Goal: Task Accomplishment & Management: Complete application form

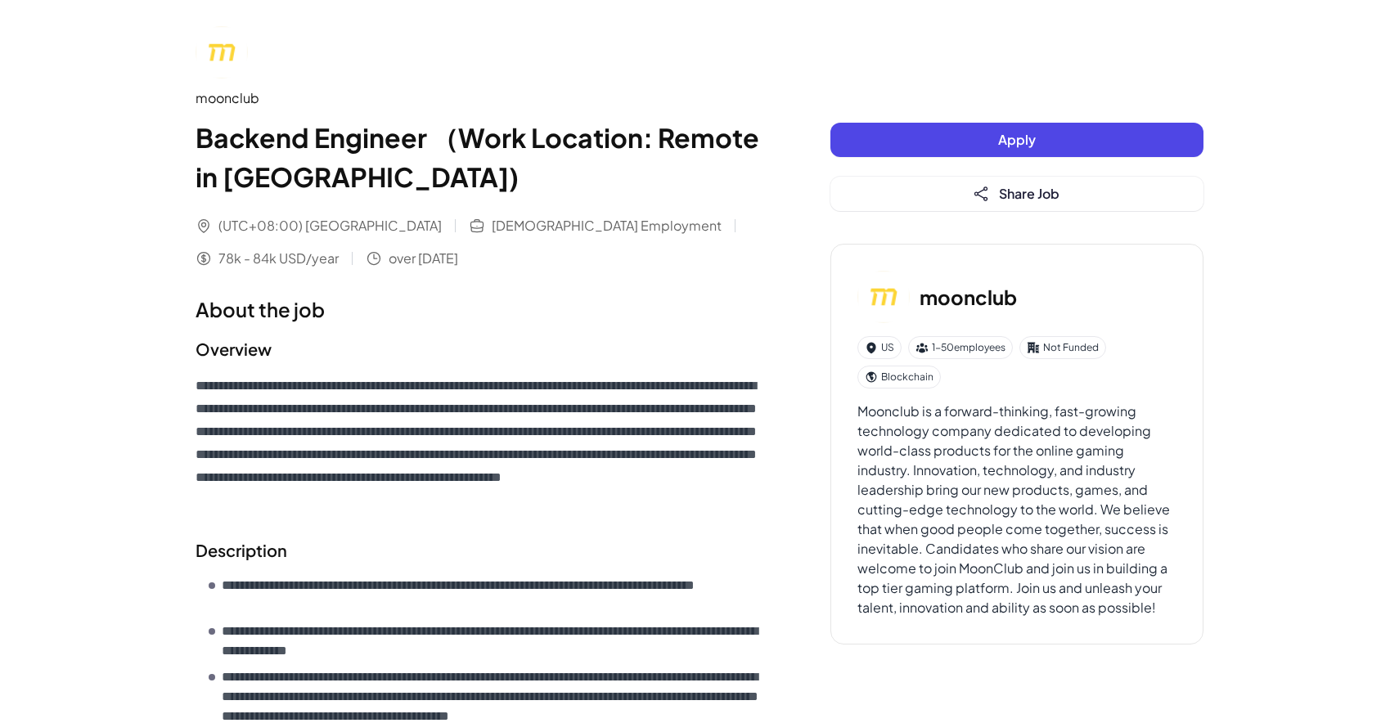
click at [969, 141] on button "Apply" at bounding box center [1016, 140] width 373 height 34
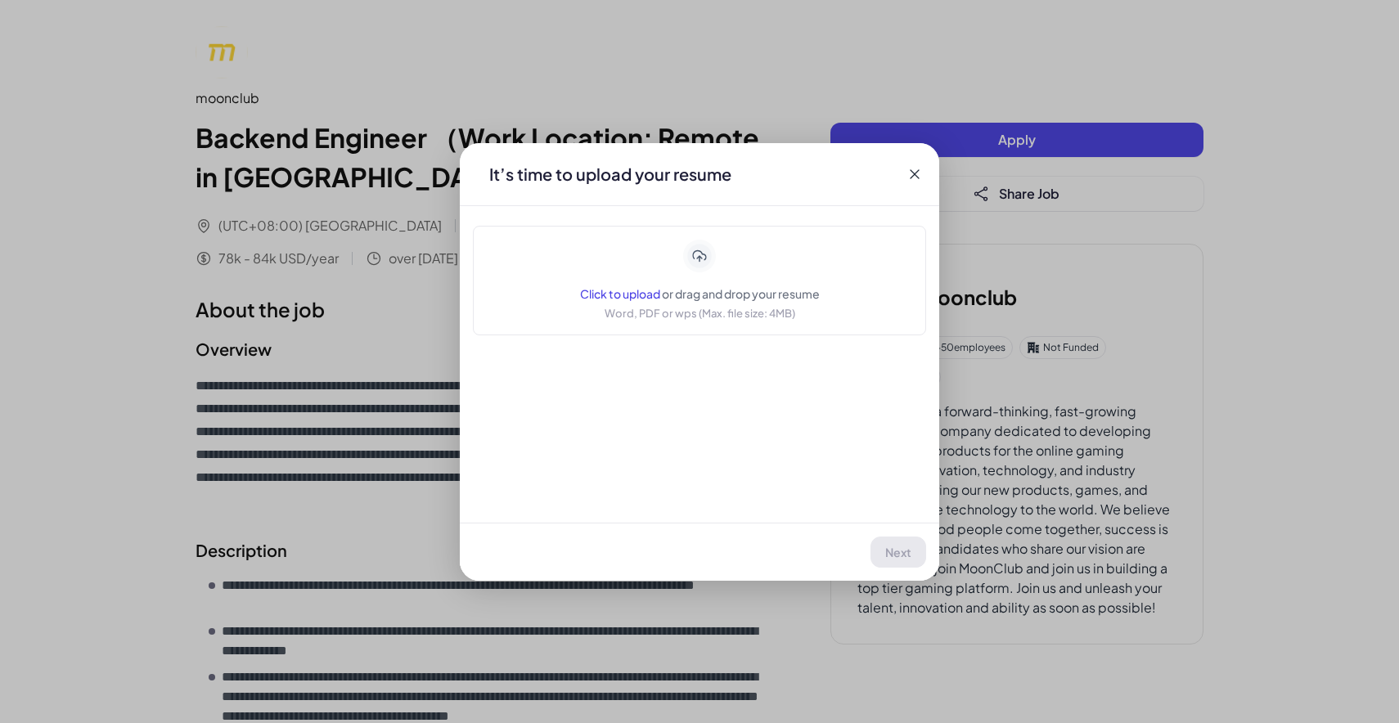
click at [713, 295] on span "or drag and drop your resume" at bounding box center [741, 293] width 158 height 15
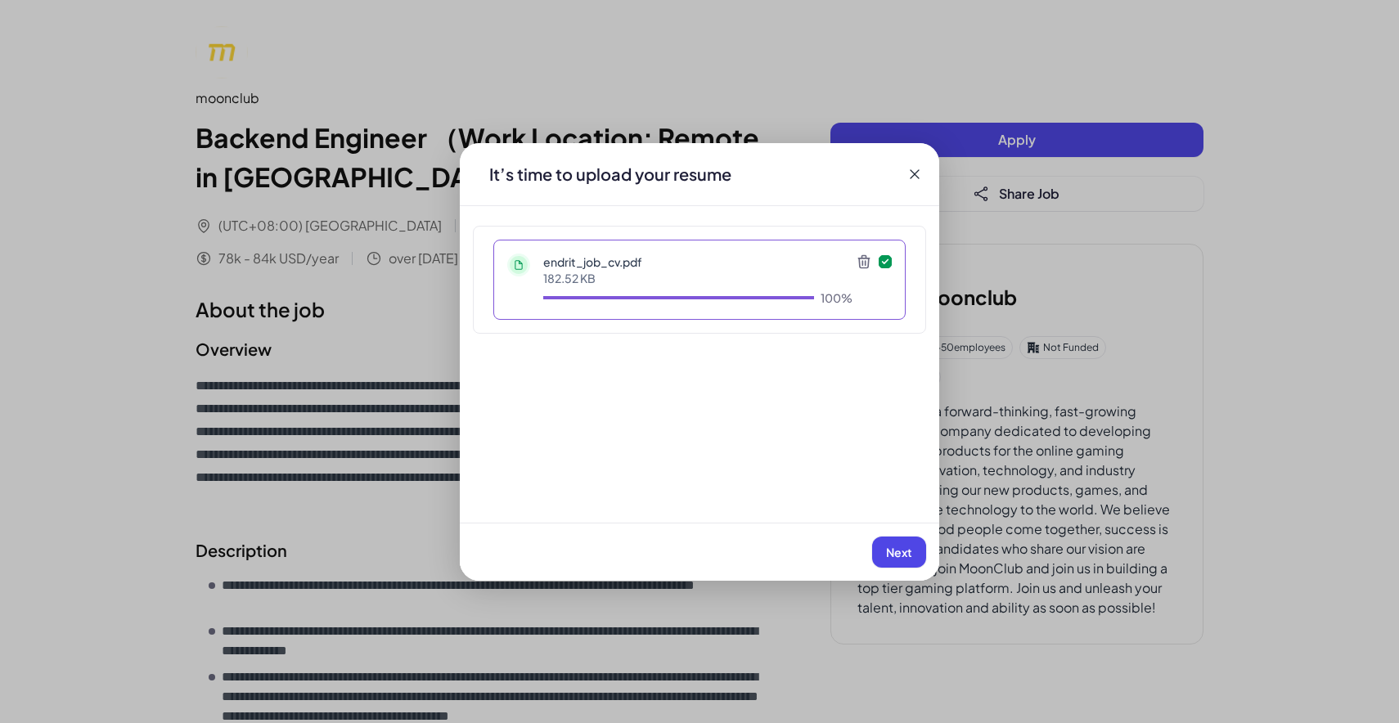
click at [894, 549] on span "Next" at bounding box center [899, 552] width 26 height 15
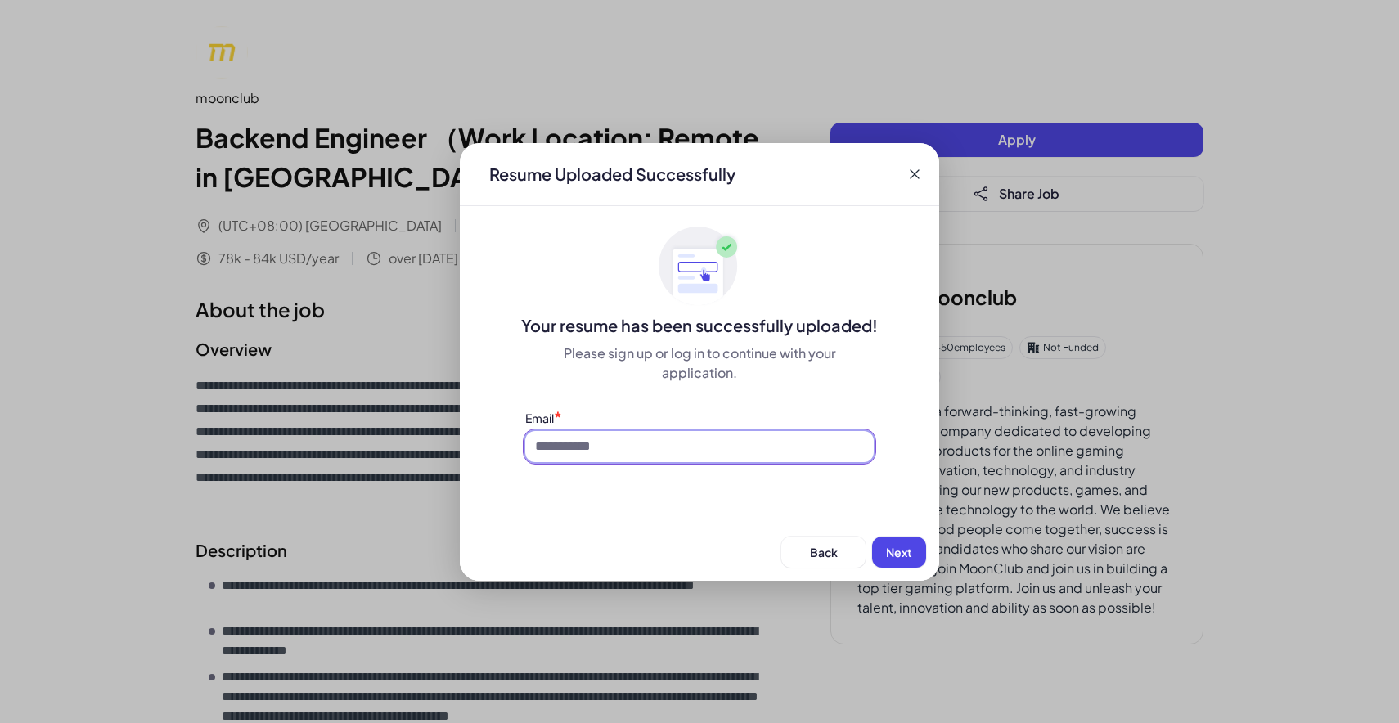
click at [646, 447] on input at bounding box center [699, 446] width 349 height 31
click at [555, 531] on div "Back Next" at bounding box center [699, 552] width 479 height 58
click at [565, 421] on div "Email *" at bounding box center [699, 417] width 349 height 17
click at [579, 439] on input at bounding box center [699, 446] width 349 height 31
type input "**********"
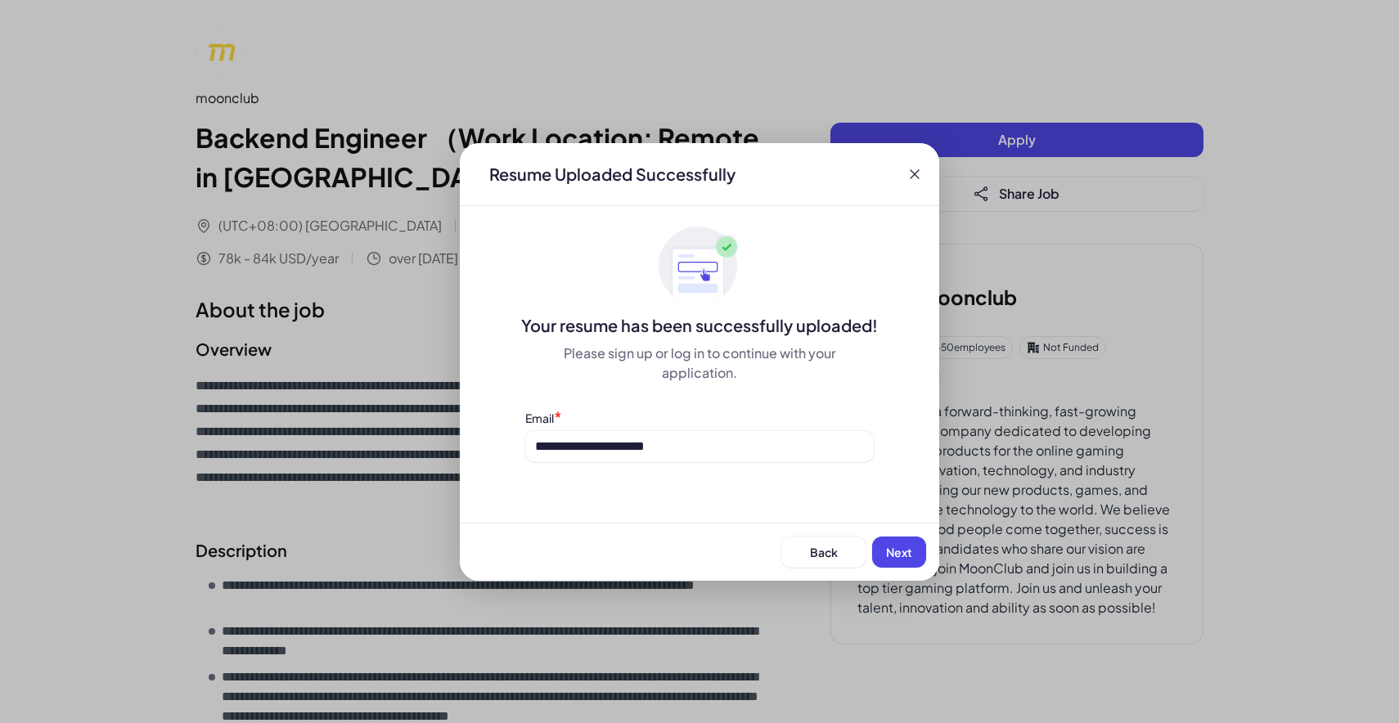
click at [889, 551] on span "Next" at bounding box center [899, 552] width 26 height 15
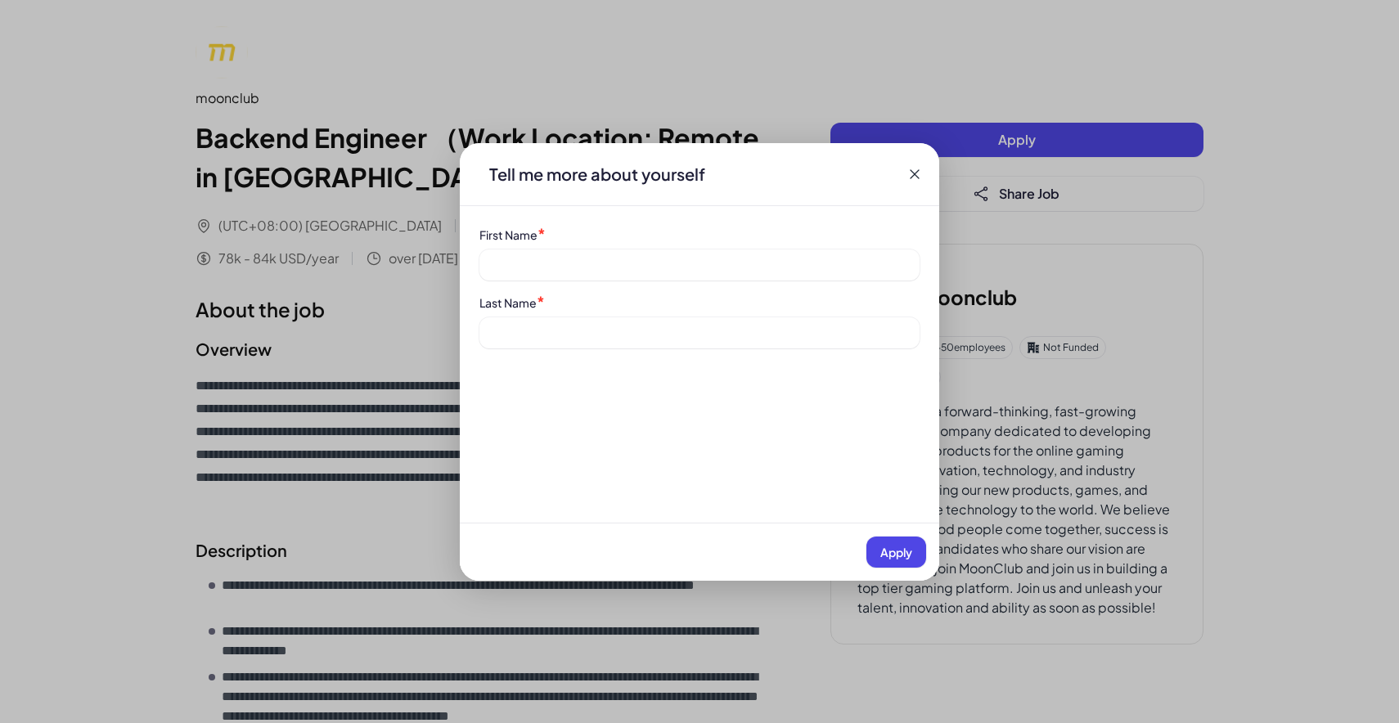
click at [528, 281] on div "First Name * Last Name *" at bounding box center [699, 287] width 479 height 123
click at [528, 270] on input at bounding box center [699, 265] width 440 height 31
type input "******"
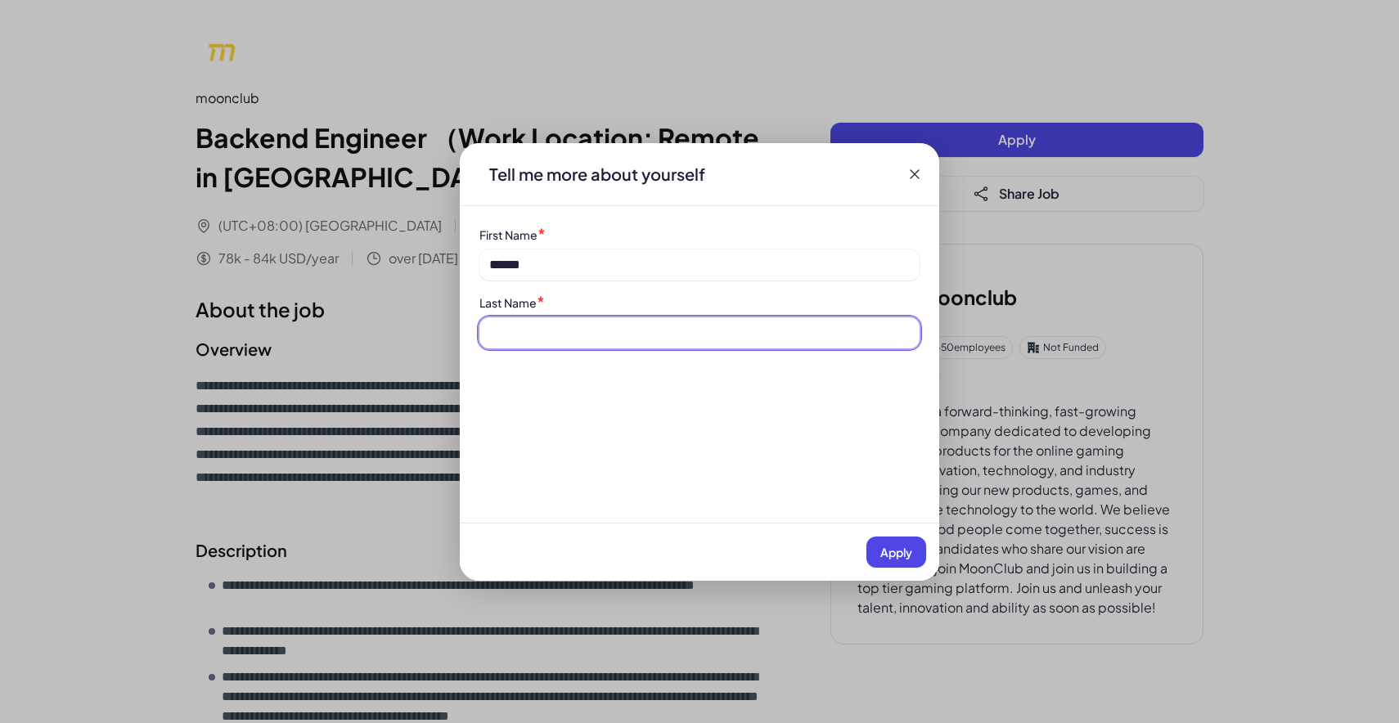
click at [574, 334] on input at bounding box center [699, 332] width 440 height 31
type input "*****"
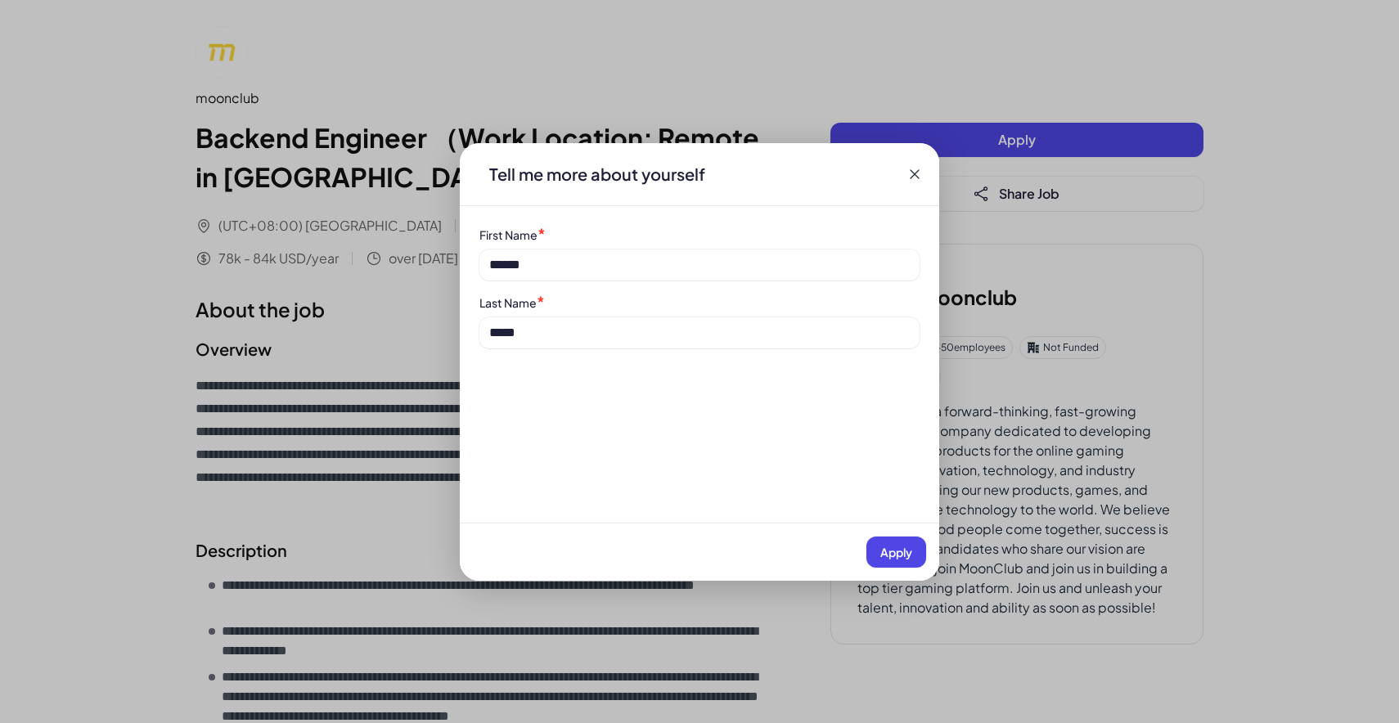
click at [893, 552] on span "Apply" at bounding box center [896, 552] width 32 height 15
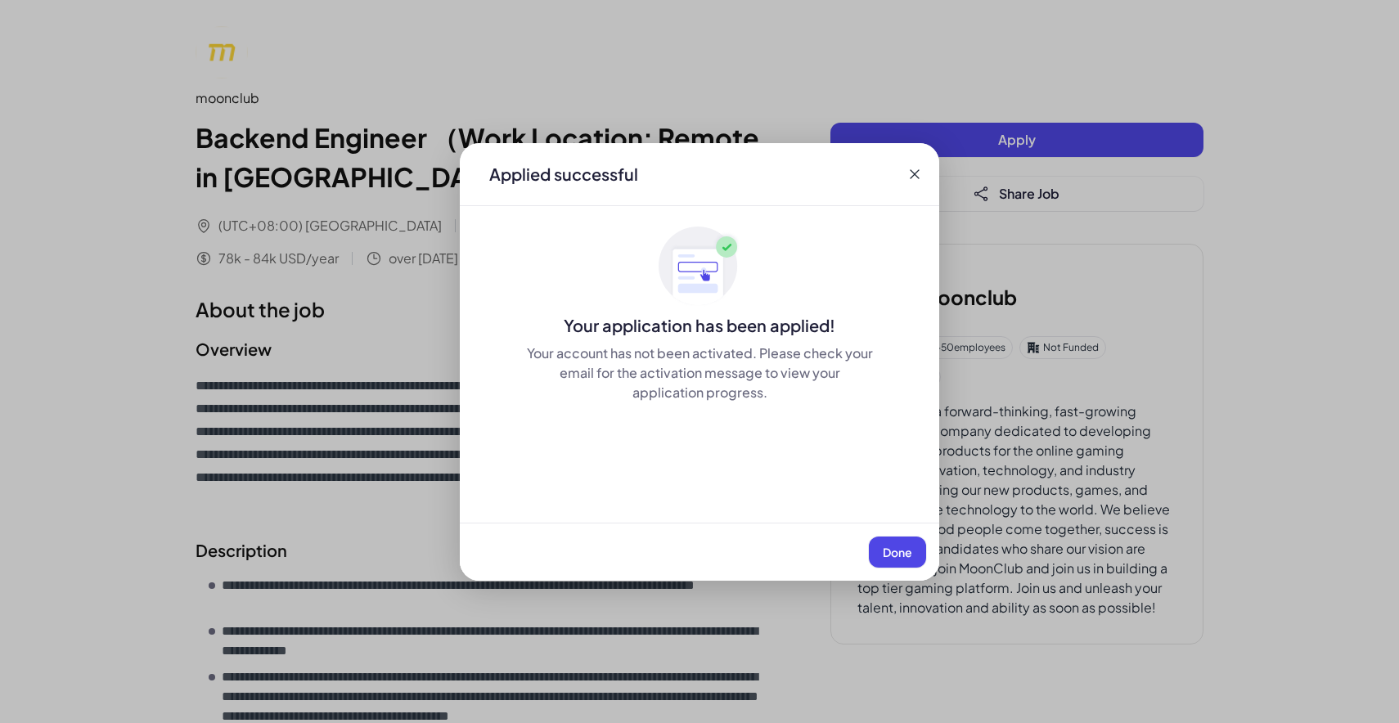
click at [901, 551] on span "Done" at bounding box center [897, 552] width 29 height 15
